Goal: Information Seeking & Learning: Learn about a topic

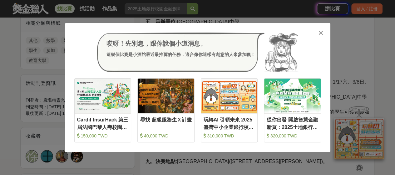
click at [323, 32] on div at bounding box center [321, 32] width 6 height 6
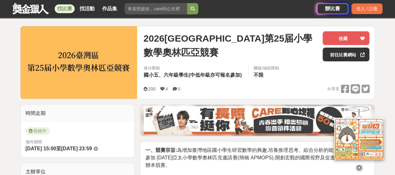
scroll to position [63, 0]
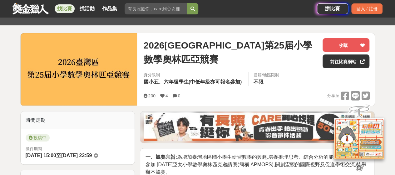
click at [143, 44] on div "2026臺灣區第25届小學數學奧林匹亞競賽 收藏 前往比賽網站 身分限制 國小五、六年級學生(中低年級亦可報名參加) 國籍/地區限制 不限 200 4 0 分…" at bounding box center [256, 69] width 236 height 73
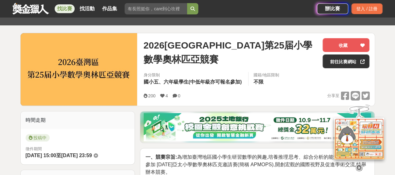
click at [144, 45] on span "2026[GEOGRAPHIC_DATA]第25届小學數學奧林匹亞競賽" at bounding box center [230, 52] width 174 height 28
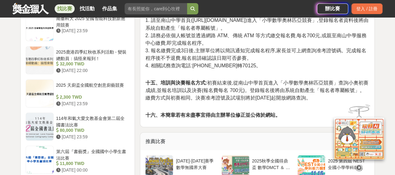
scroll to position [563, 0]
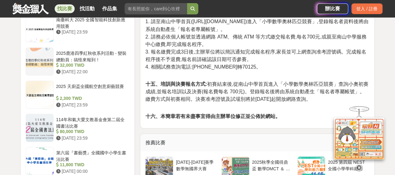
click at [283, 115] on p "十六、本簡章若有未盡事宜得由主辦單位修正並公佈於網站。" at bounding box center [257, 116] width 224 height 8
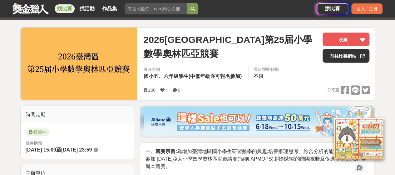
scroll to position [63, 0]
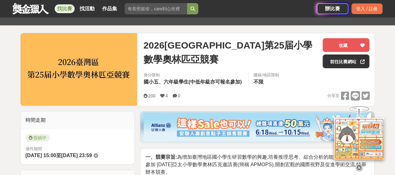
click at [144, 46] on span "2026[GEOGRAPHIC_DATA]第25届小學數學奧林匹亞競賽" at bounding box center [230, 52] width 174 height 28
click at [208, 48] on span "2026[GEOGRAPHIC_DATA]第25届小學數學奧林匹亞競賽" at bounding box center [230, 52] width 174 height 28
click at [145, 43] on span "2026[GEOGRAPHIC_DATA]第25届小學數學奧林匹亞競賽" at bounding box center [230, 52] width 174 height 28
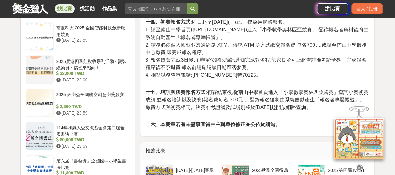
scroll to position [563, 0]
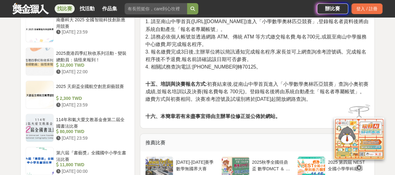
click at [284, 115] on p "十六、本簡章若有未盡事宜得由主辦單位修正並公佈於網站。" at bounding box center [257, 116] width 224 height 8
click at [287, 115] on p "十六、本簡章若有未盡事宜得由主辦單位修正並公佈於網站。" at bounding box center [257, 116] width 224 height 8
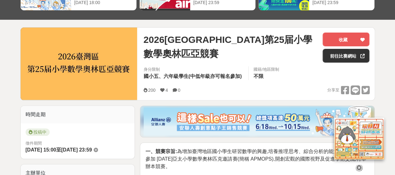
scroll to position [0, 0]
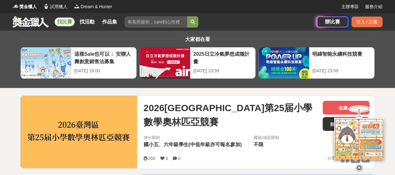
click at [147, 106] on span "2026[GEOGRAPHIC_DATA]第25届小學數學奧林匹亞競賽" at bounding box center [230, 115] width 174 height 28
click at [146, 108] on span "2026[GEOGRAPHIC_DATA]第25届小學數學奧林匹亞競賽" at bounding box center [230, 115] width 174 height 28
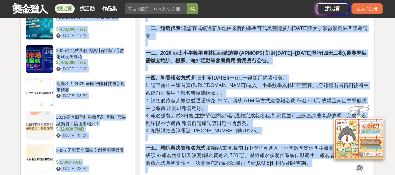
scroll to position [539, 0]
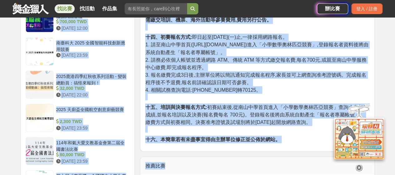
drag, startPoint x: 144, startPoint y: 106, endPoint x: 286, endPoint y: 136, distance: 144.4
click at [273, 85] on p "十四、初賽報名方式: 即日起至[DATE](一)止,一律採用網路報名。 1. 請至南山中學首頁([URL][DOMAIN_NAME])進入「小學數學奧林匹亞競…" at bounding box center [257, 66] width 224 height 67
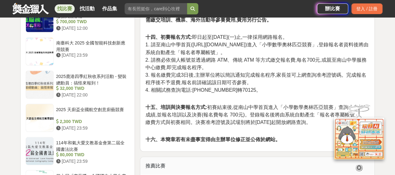
click at [283, 141] on p "十六、本簡章若有未盡事宜得由主辦單位修正並公佈於網站。" at bounding box center [257, 139] width 224 height 8
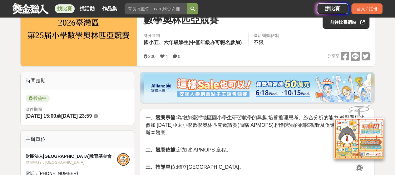
scroll to position [71, 0]
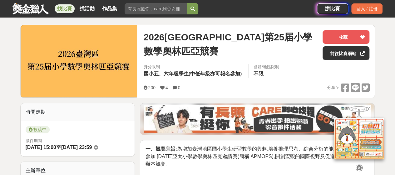
click at [145, 35] on span "2026[GEOGRAPHIC_DATA]第25届小學數學奧林匹亞競賽" at bounding box center [230, 44] width 174 height 28
click at [172, 45] on div "2026[GEOGRAPHIC_DATA]第25届小學數學奧林匹亞競賽" at bounding box center [230, 45] width 174 height 30
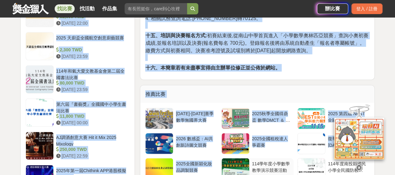
scroll to position [634, 0]
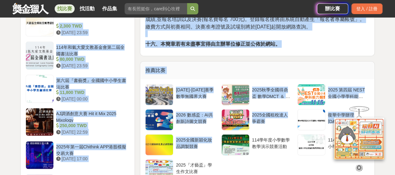
drag, startPoint x: 146, startPoint y: 35, endPoint x: 291, endPoint y: 42, distance: 145.8
copy div "5742lore18ipsumdolors am consec adip eli、seddo(eiusmodtem) in/utla et 883 9 6 d…"
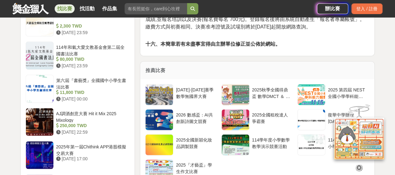
click at [287, 45] on p "十六、本簡章若有未盡事宜得由主辦單位修正並公佈於網站。" at bounding box center [257, 44] width 224 height 8
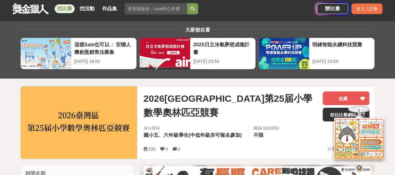
scroll to position [72, 0]
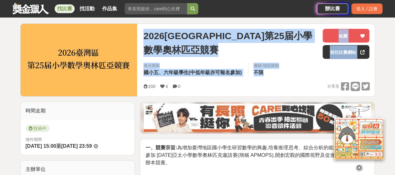
drag, startPoint x: 144, startPoint y: 33, endPoint x: 273, endPoint y: 72, distance: 134.7
click at [273, 72] on div "2026臺灣區第25届小學數學奧林匹亞競賽 收藏 前往比賽網站 身分限制 國小五、六年級學生(中低年級亦可報名參加) 國籍/地區限制 不限 200 4 0 分…" at bounding box center [256, 60] width 236 height 73
copy div "2026臺灣區第25届小學數學奧林匹亞競賽 收藏 前往比賽網站 身分限制 國小五、六年級學生(中低年級亦可報名參加) 國籍/地區限制 不限"
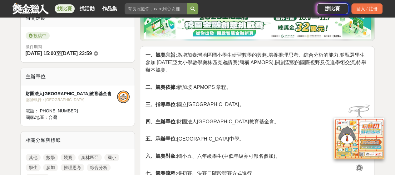
scroll to position [166, 0]
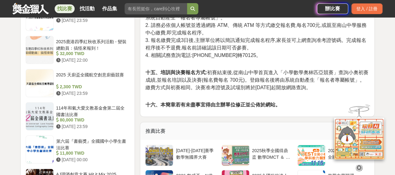
scroll to position [603, 0]
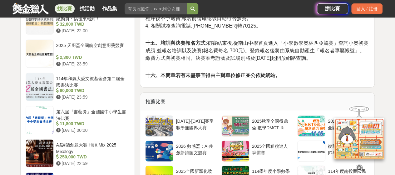
click at [287, 75] on p "十六、本簡章若有未盡事宜得由主辦單位修正並公佈於網站。" at bounding box center [257, 76] width 224 height 8
copy div "l、ipsu: dolorsitametconsec,adipis、elitsed,doeiusm 5196 temporincididu(ut LABORE…"
